Goal: Find specific page/section: Find specific page/section

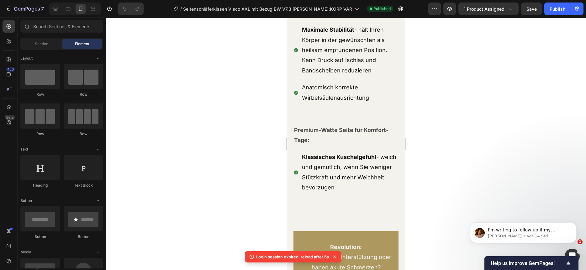
scroll to position [2071, 0]
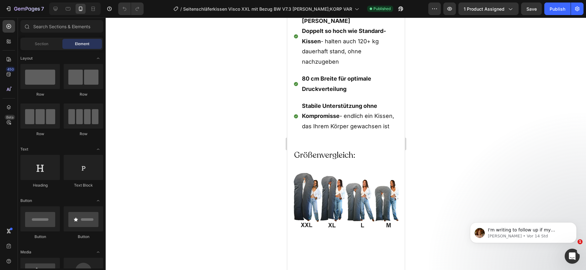
scroll to position [4594, 0]
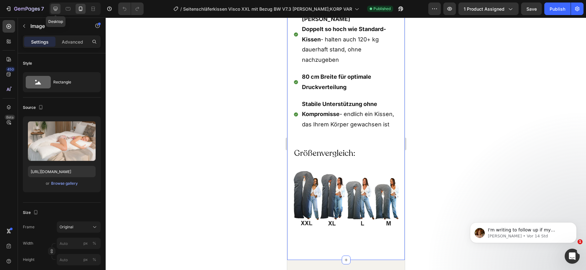
click at [55, 11] on icon at bounding box center [55, 9] width 6 height 6
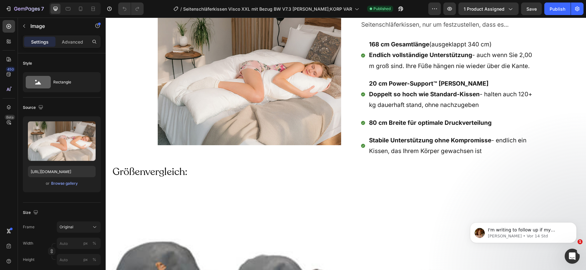
scroll to position [4010, 0]
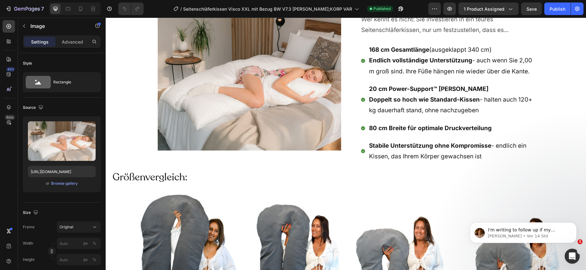
click at [288, 111] on img at bounding box center [249, 82] width 183 height 138
click at [284, 109] on img at bounding box center [249, 82] width 183 height 138
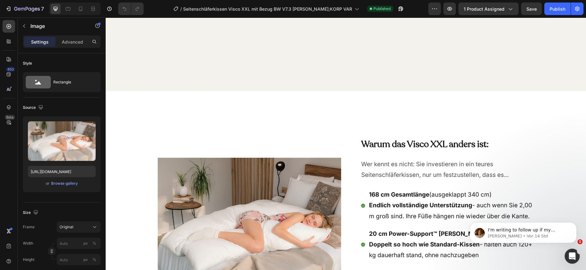
click at [328, 159] on img at bounding box center [249, 227] width 183 height 138
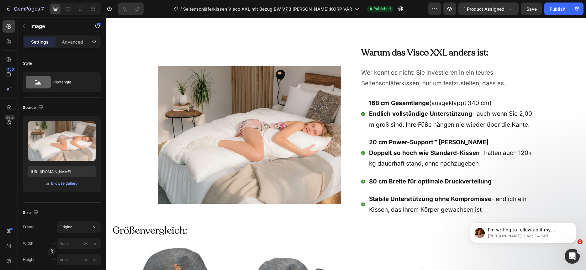
scroll to position [3995, 0]
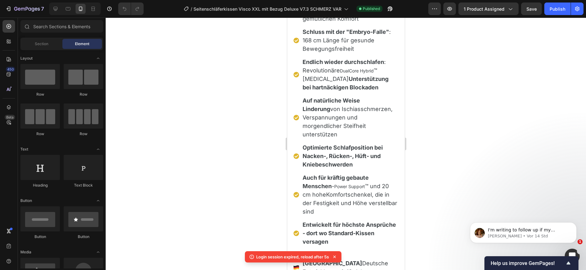
scroll to position [534, 0]
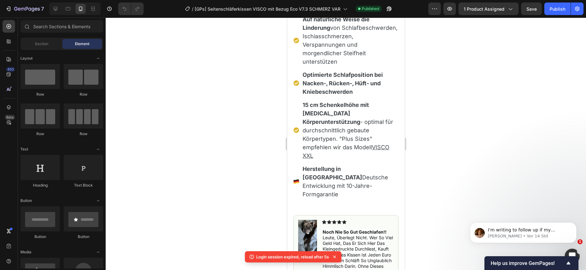
scroll to position [716, 0]
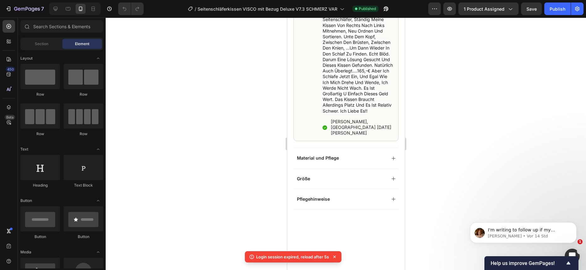
scroll to position [1012, 0]
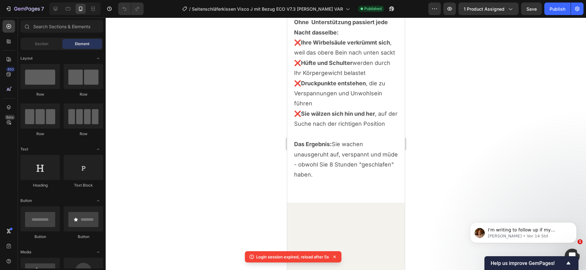
scroll to position [1374, 0]
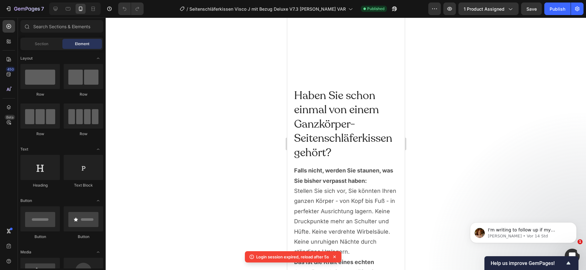
scroll to position [1399, 0]
